Goal: Task Accomplishment & Management: Use online tool/utility

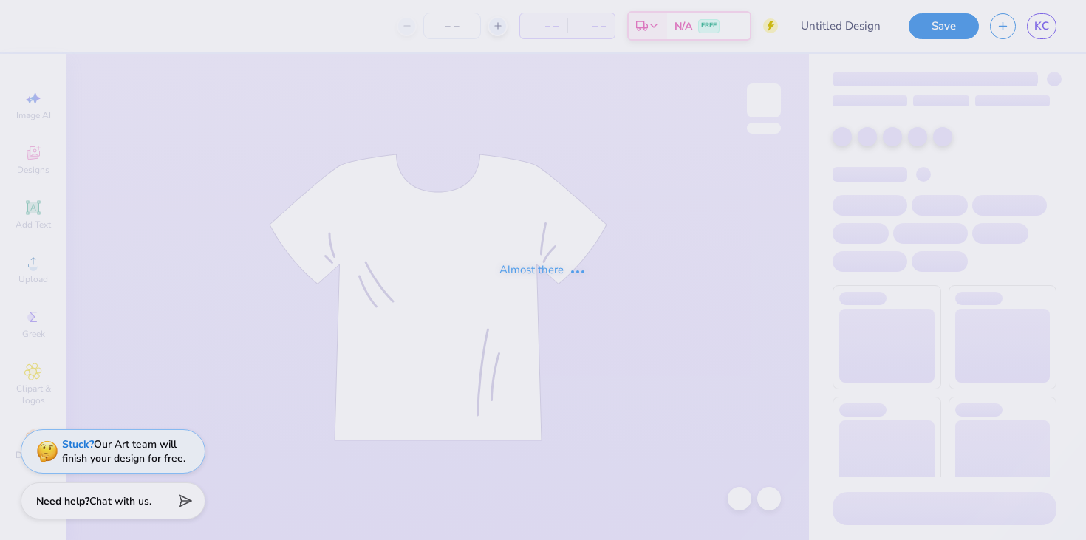
type input "[PERSON_NAME] : [US_STATE][GEOGRAPHIC_DATA]"
type input "60"
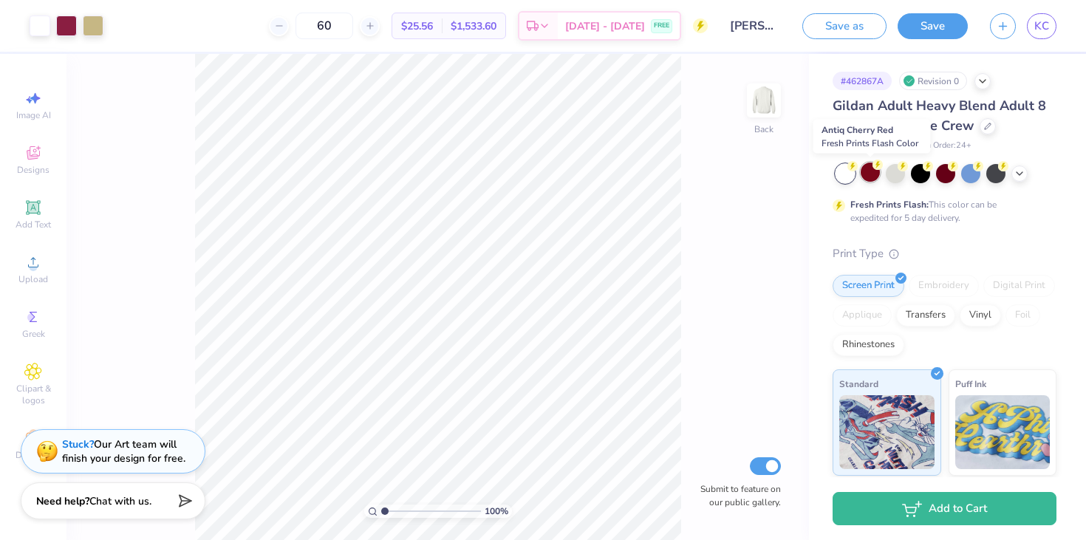
click at [856, 165] on icon at bounding box center [852, 166] width 5 height 7
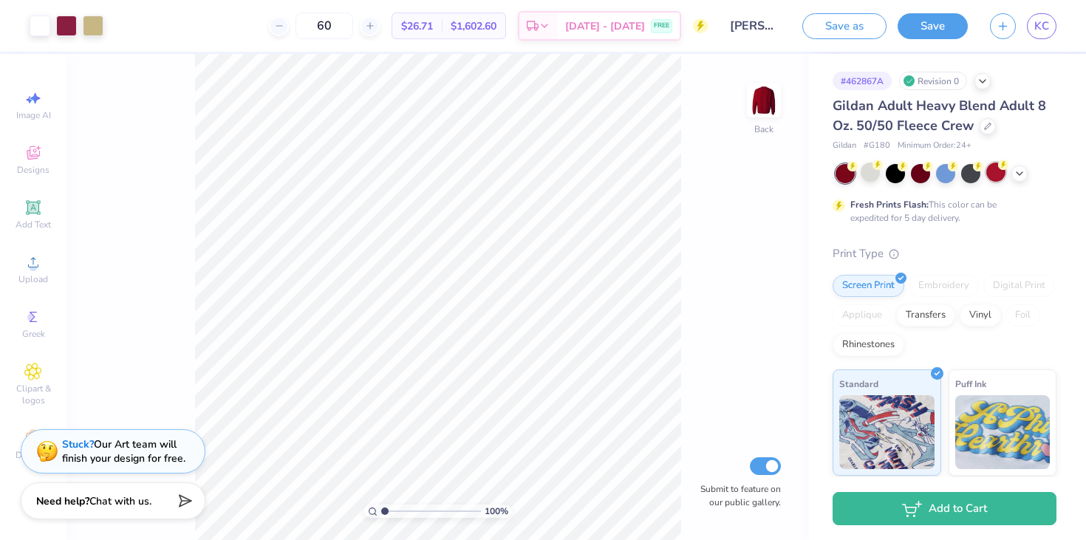
click at [992, 171] on div at bounding box center [995, 172] width 19 height 19
click at [858, 169] on circle at bounding box center [853, 166] width 10 height 10
click at [1018, 175] on icon at bounding box center [1020, 172] width 12 height 12
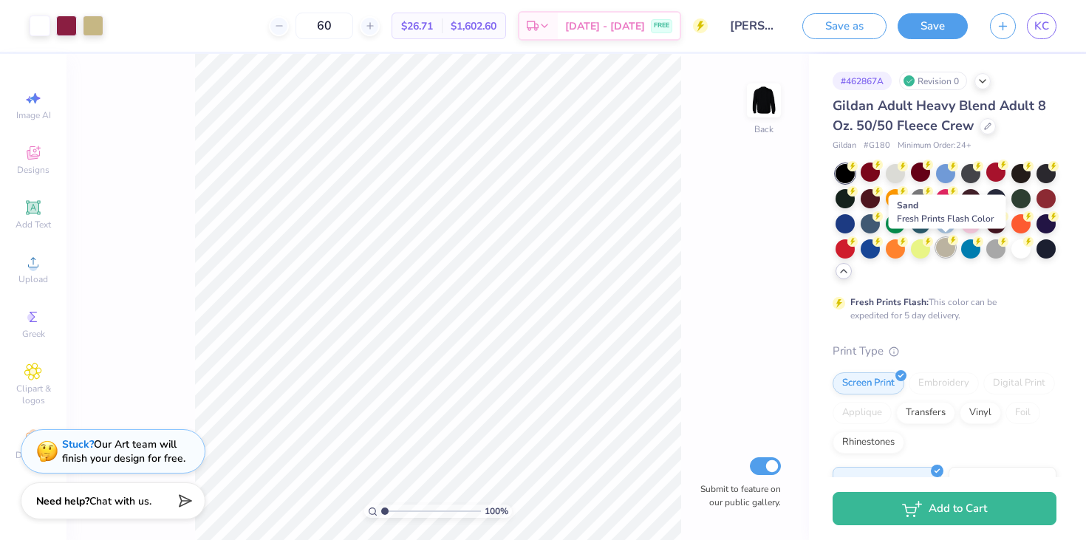
click at [940, 256] on div at bounding box center [945, 247] width 19 height 19
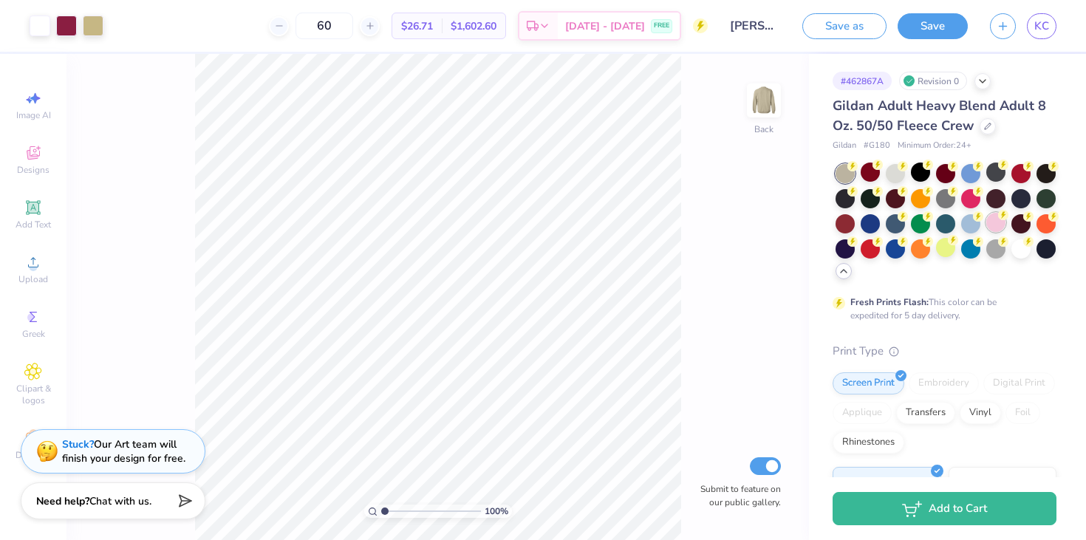
click at [989, 225] on div at bounding box center [995, 222] width 19 height 19
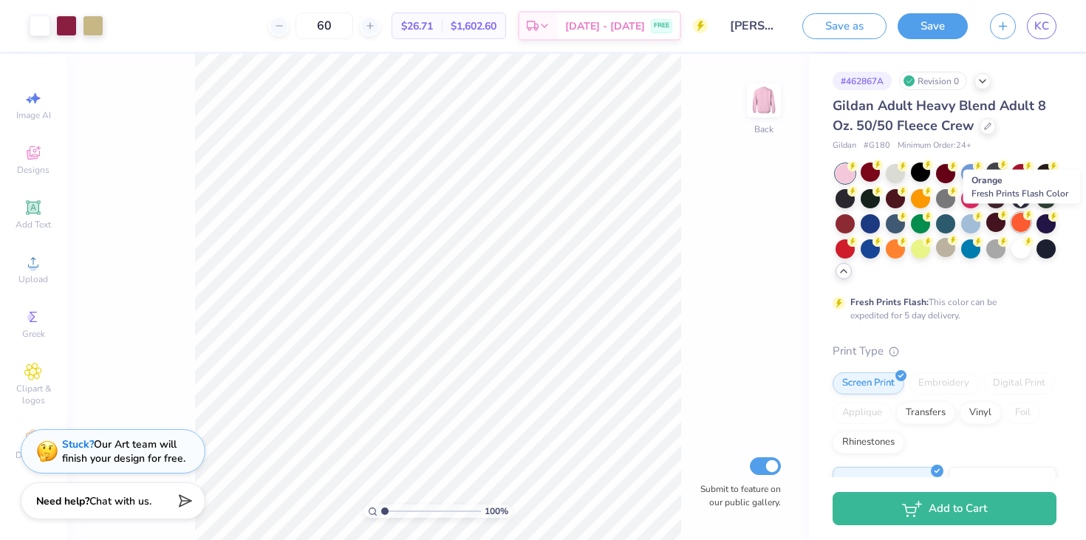
click at [1020, 227] on div at bounding box center [1021, 222] width 19 height 19
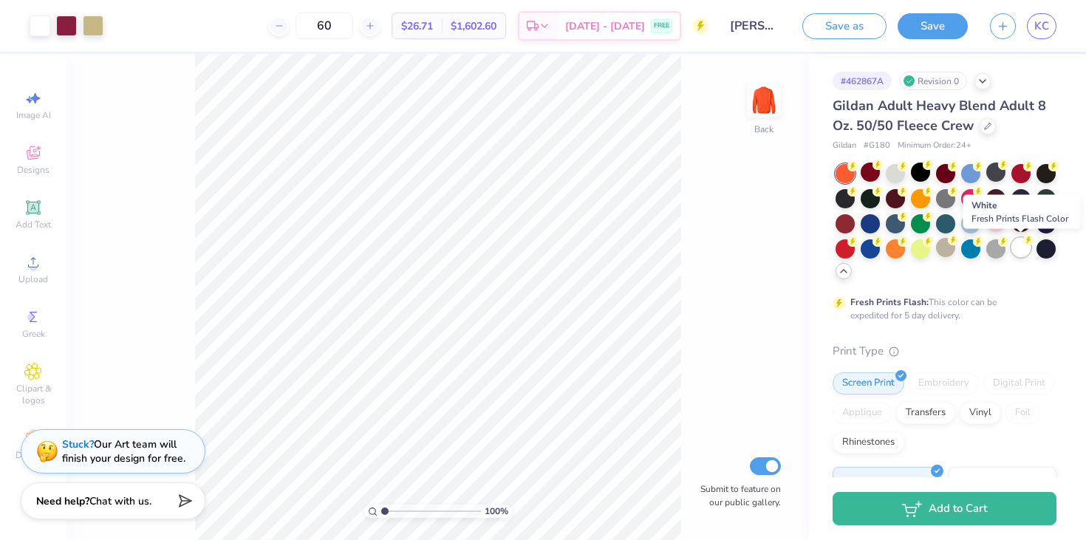
click at [1028, 249] on div at bounding box center [1021, 247] width 19 height 19
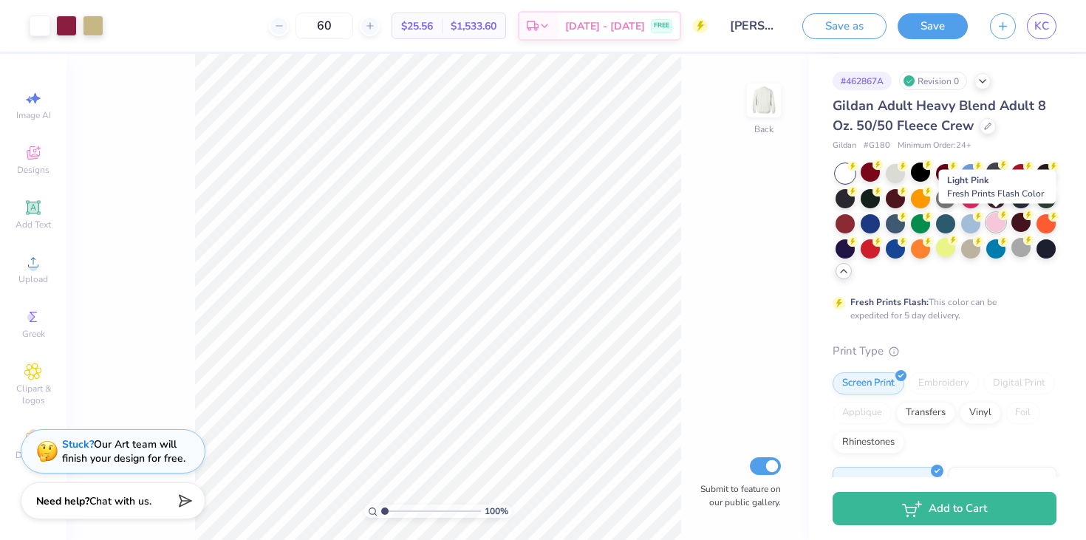
click at [995, 222] on div at bounding box center [995, 222] width 19 height 19
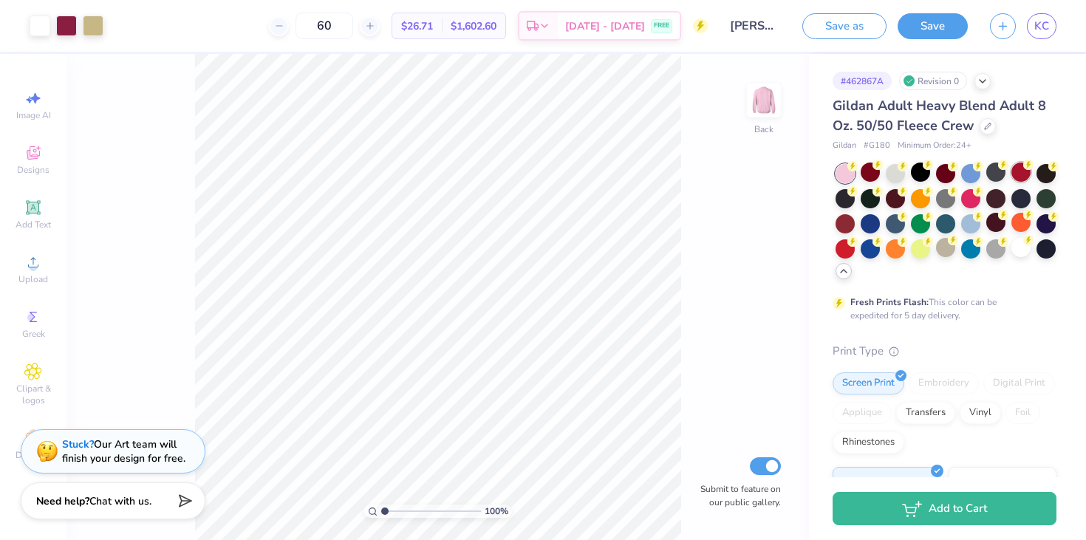
click at [858, 168] on circle at bounding box center [853, 166] width 10 height 10
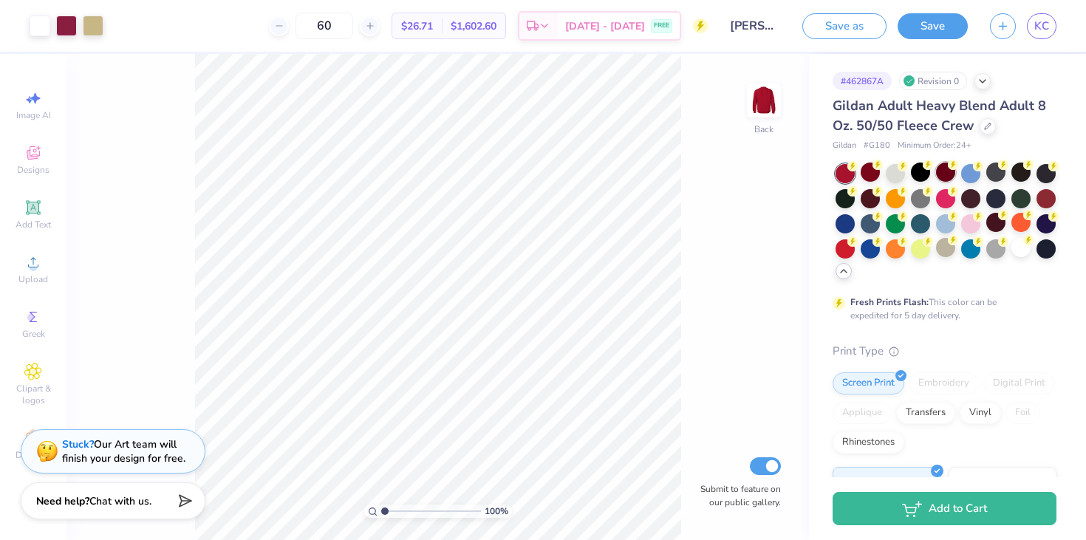
click at [939, 174] on div at bounding box center [945, 172] width 19 height 19
click at [62, 24] on div at bounding box center [66, 24] width 21 height 21
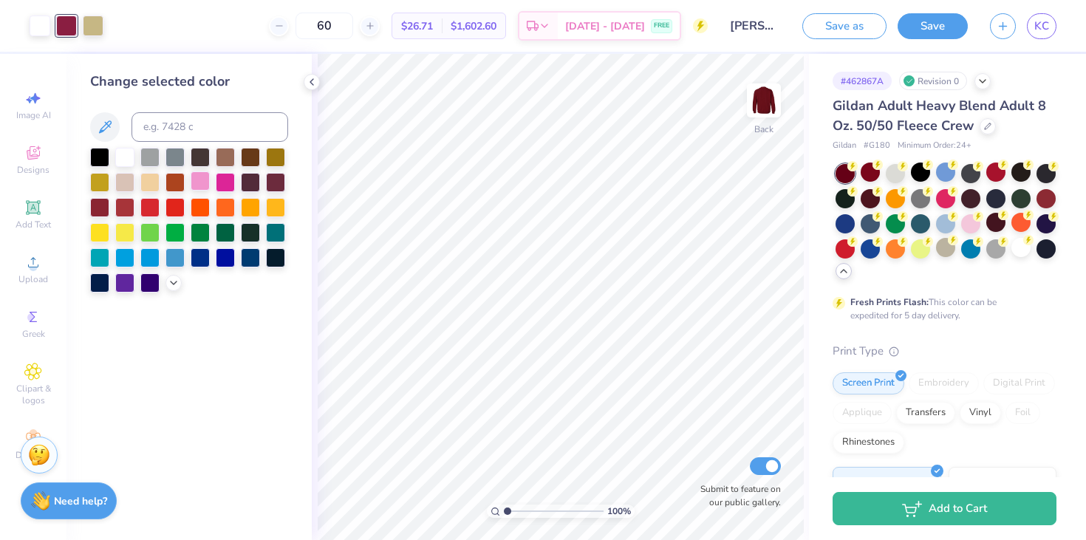
click at [208, 183] on div at bounding box center [200, 180] width 19 height 19
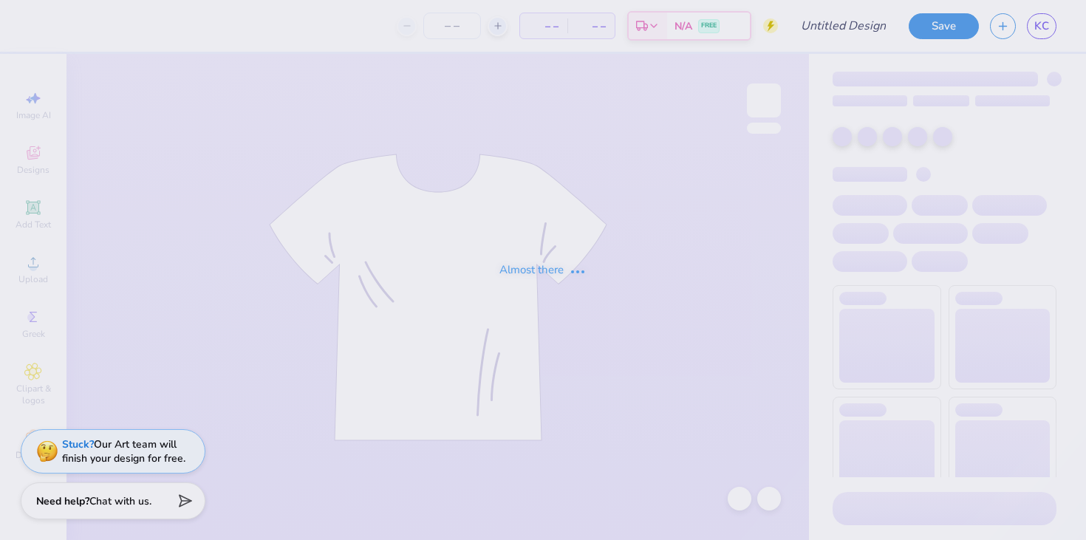
type input "[PERSON_NAME] : [US_STATE][GEOGRAPHIC_DATA]"
type input "60"
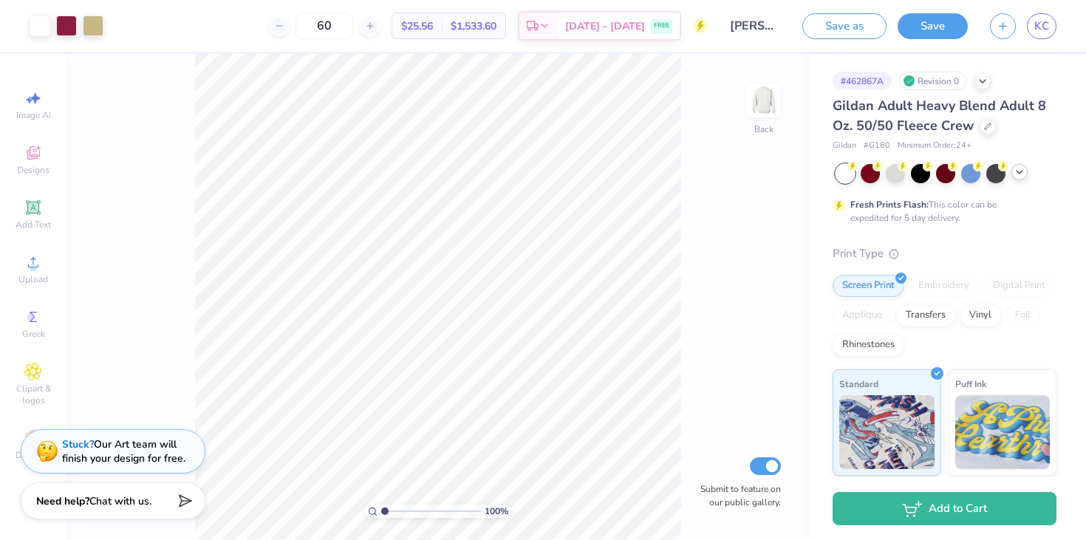
click at [1022, 171] on polyline at bounding box center [1020, 172] width 6 height 3
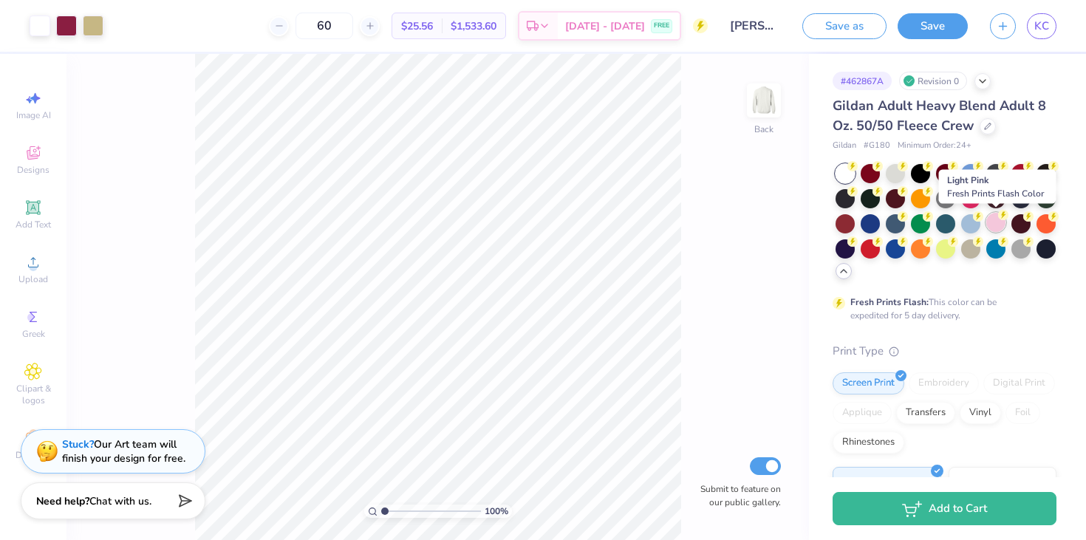
click at [1003, 220] on div at bounding box center [995, 222] width 19 height 19
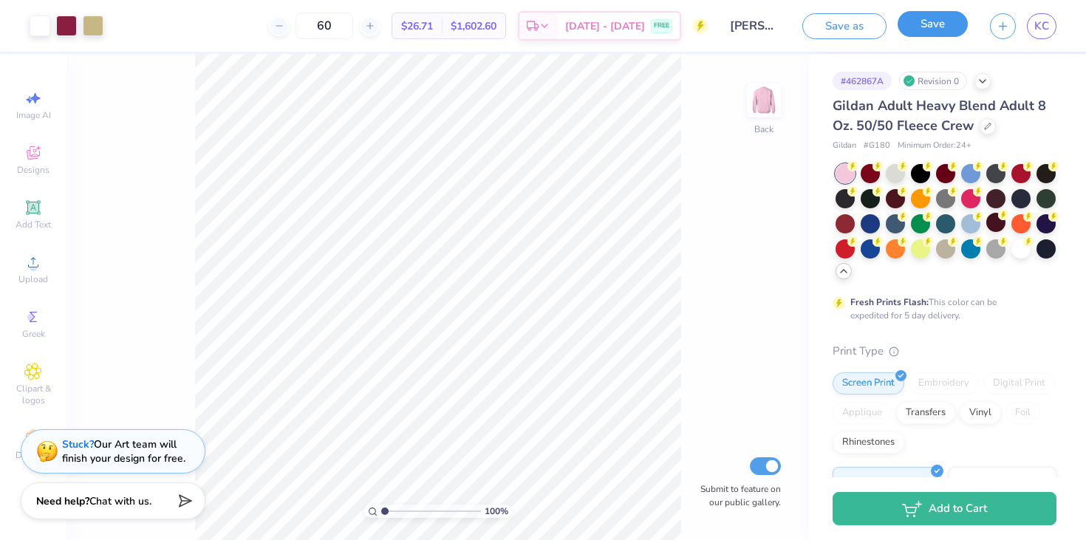
click at [944, 27] on button "Save" at bounding box center [933, 24] width 70 height 26
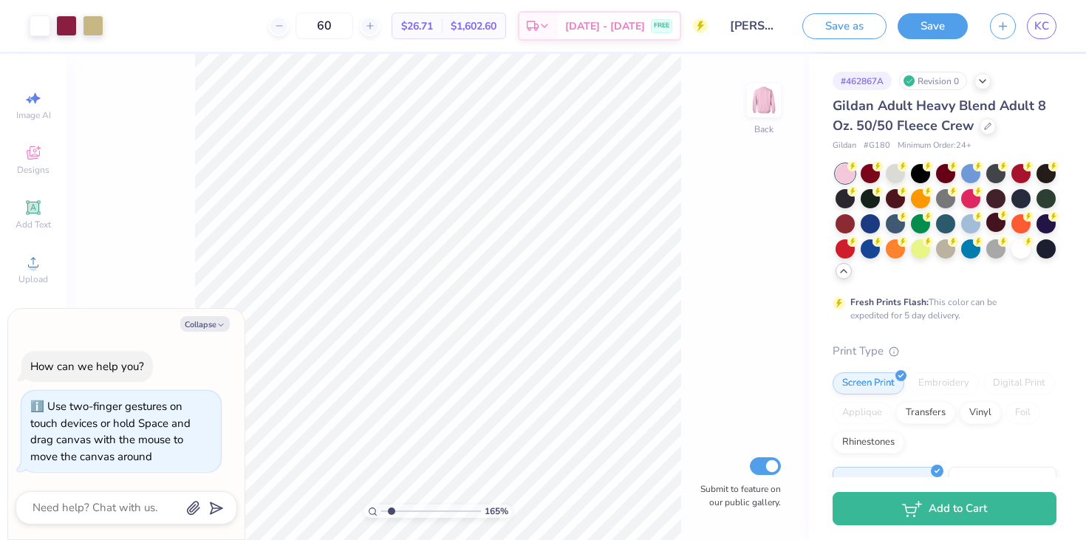
type input "1.54"
click at [389, 507] on input "range" at bounding box center [431, 511] width 100 height 13
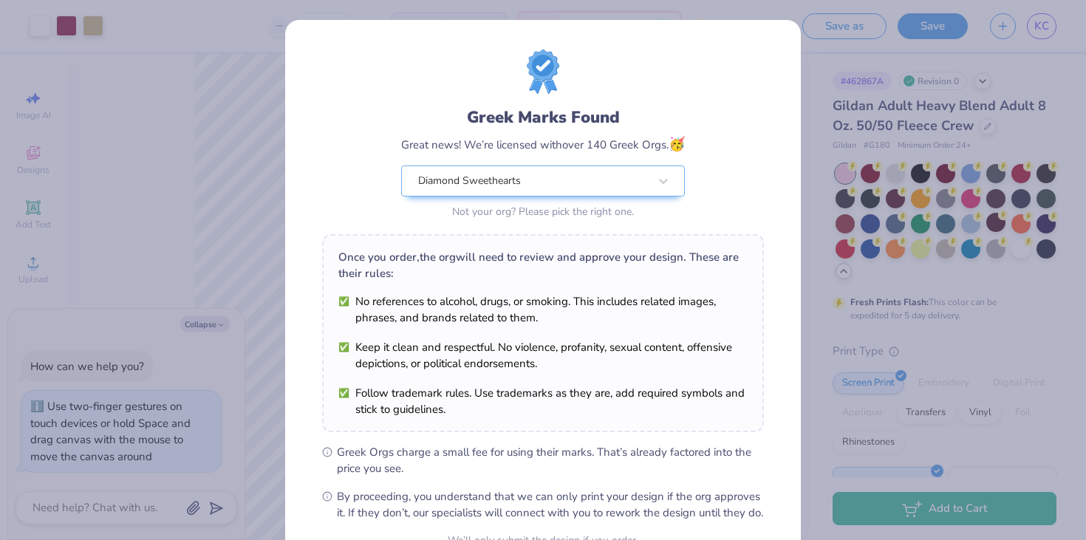
click at [211, 134] on div "Greek Marks Found Great news! We’re licensed with over 140 Greek Orgs. 🥳 Diamon…" at bounding box center [543, 270] width 1086 height 540
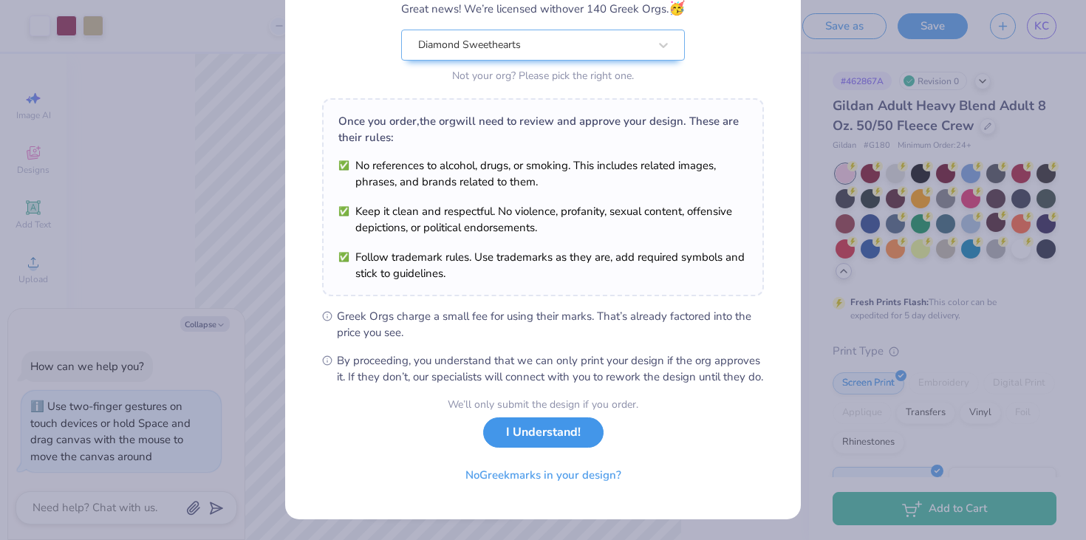
click at [511, 437] on button "I Understand!" at bounding box center [543, 432] width 120 height 30
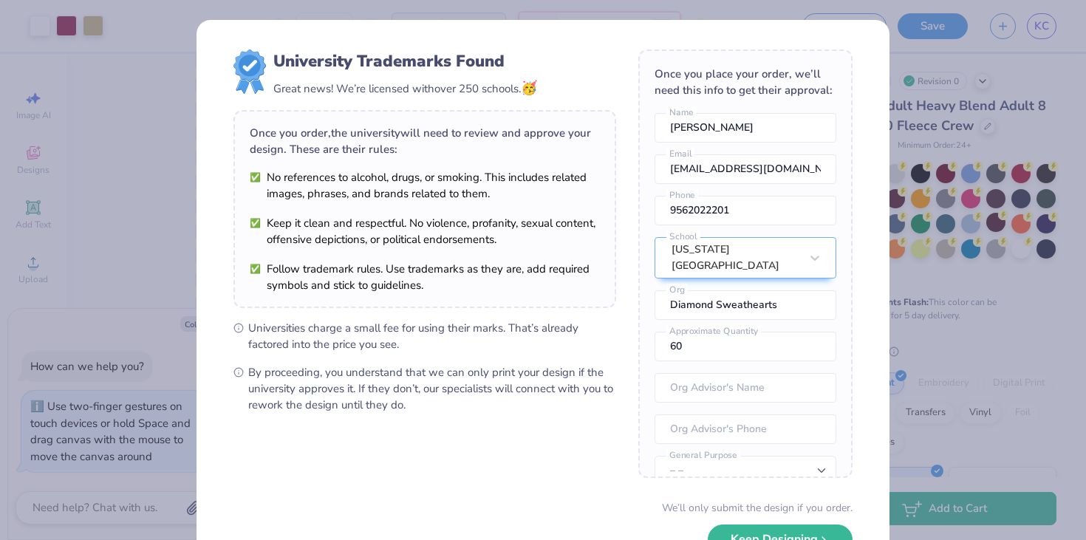
scroll to position [103, 0]
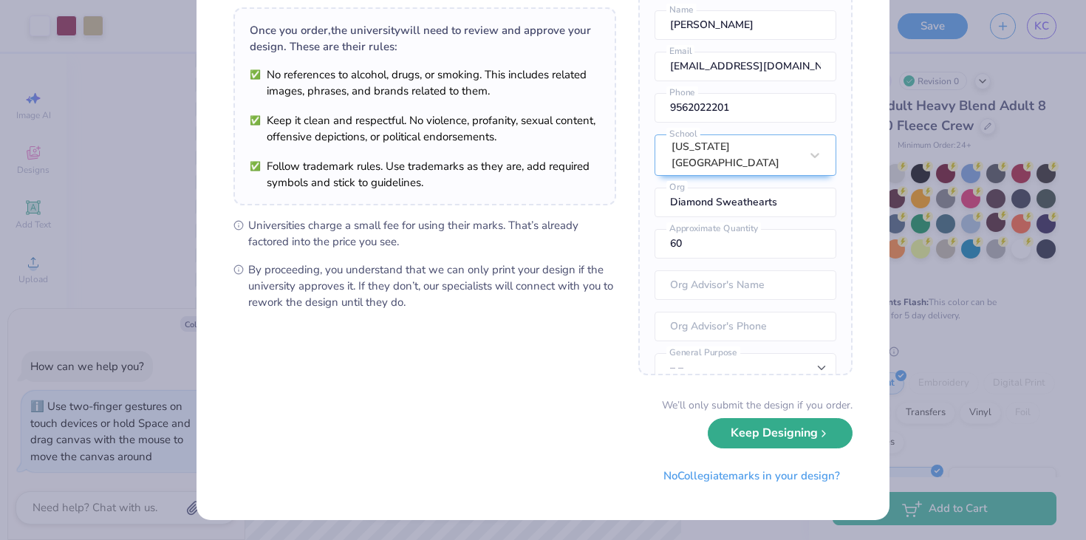
click at [763, 441] on button "Keep Designing" at bounding box center [780, 433] width 145 height 30
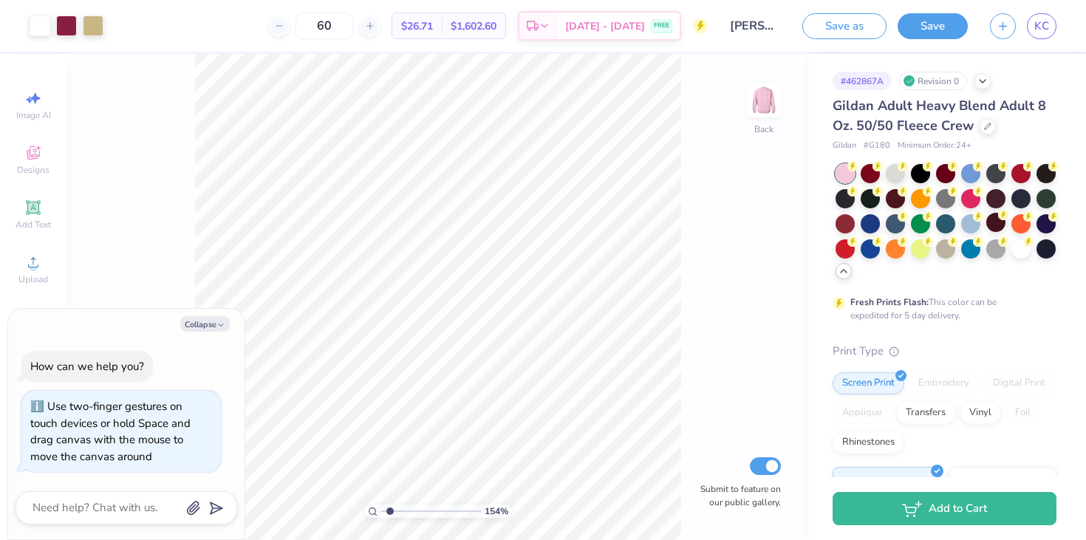
scroll to position [0, 0]
type textarea "x"
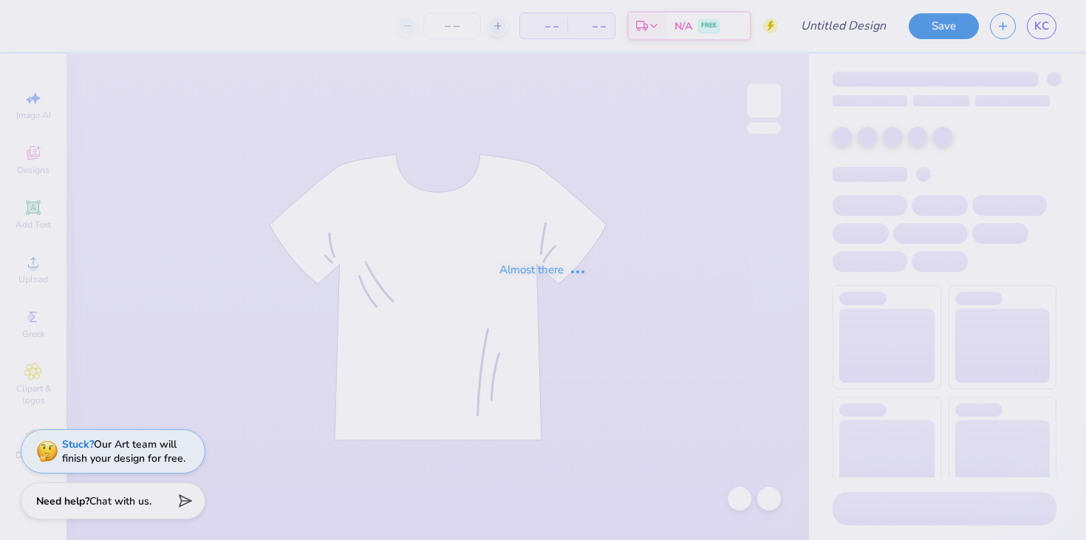
type input "[PERSON_NAME] : [US_STATE][GEOGRAPHIC_DATA]"
type input "60"
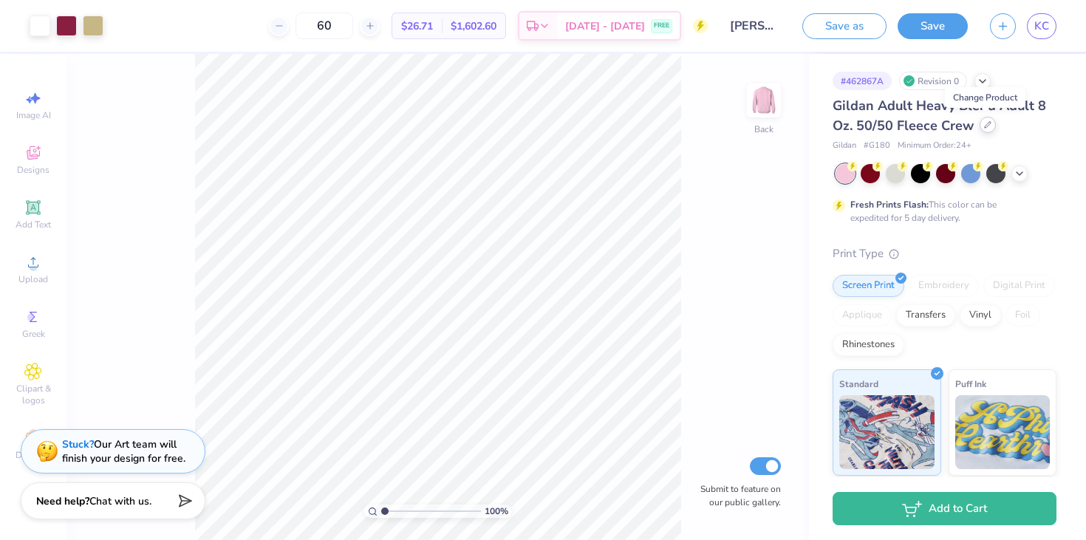
click at [983, 129] on div at bounding box center [988, 125] width 16 height 16
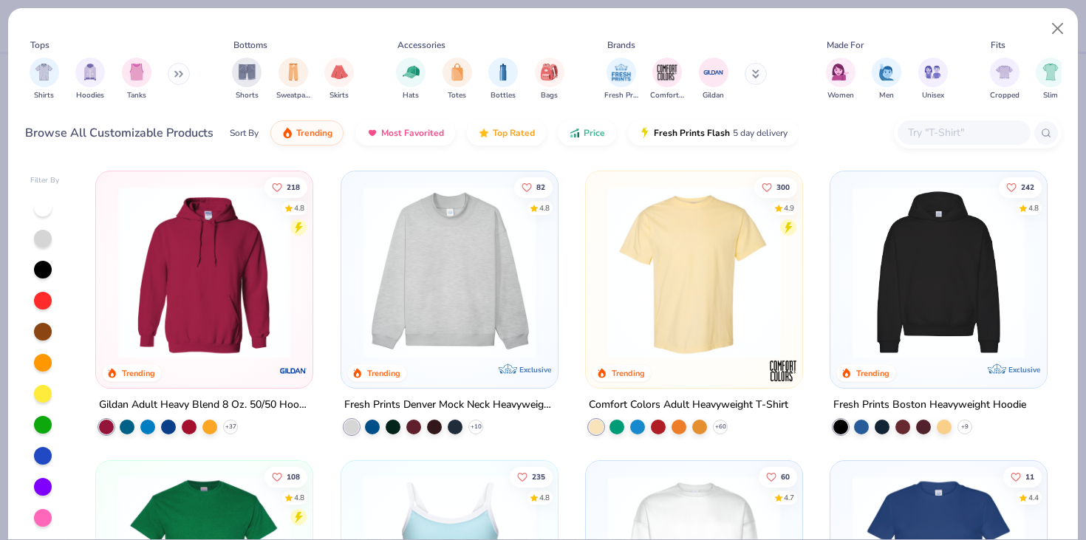
click at [286, 299] on img at bounding box center [204, 272] width 187 height 172
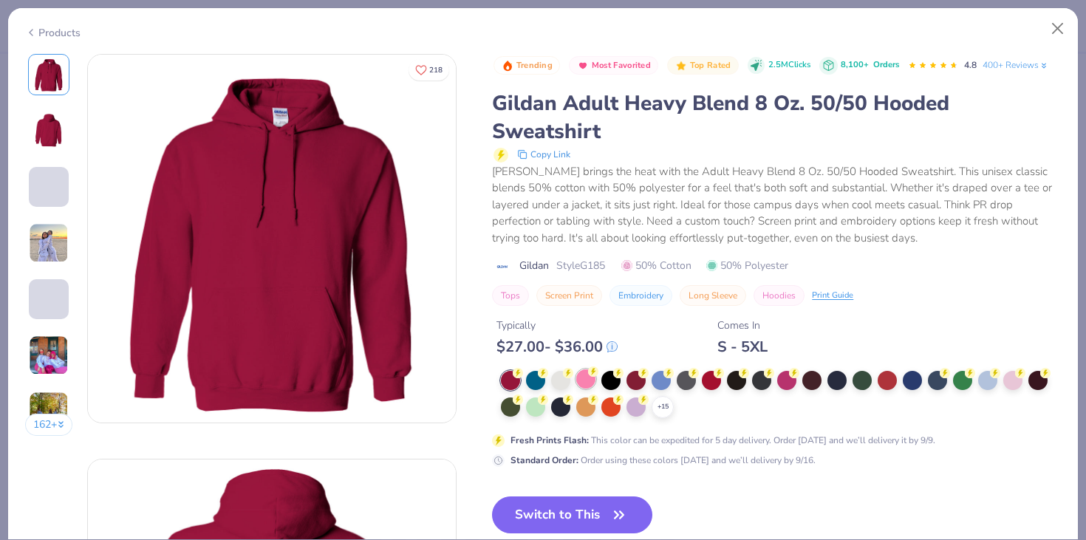
click at [591, 381] on div at bounding box center [585, 378] width 19 height 19
